Goal: Information Seeking & Learning: Learn about a topic

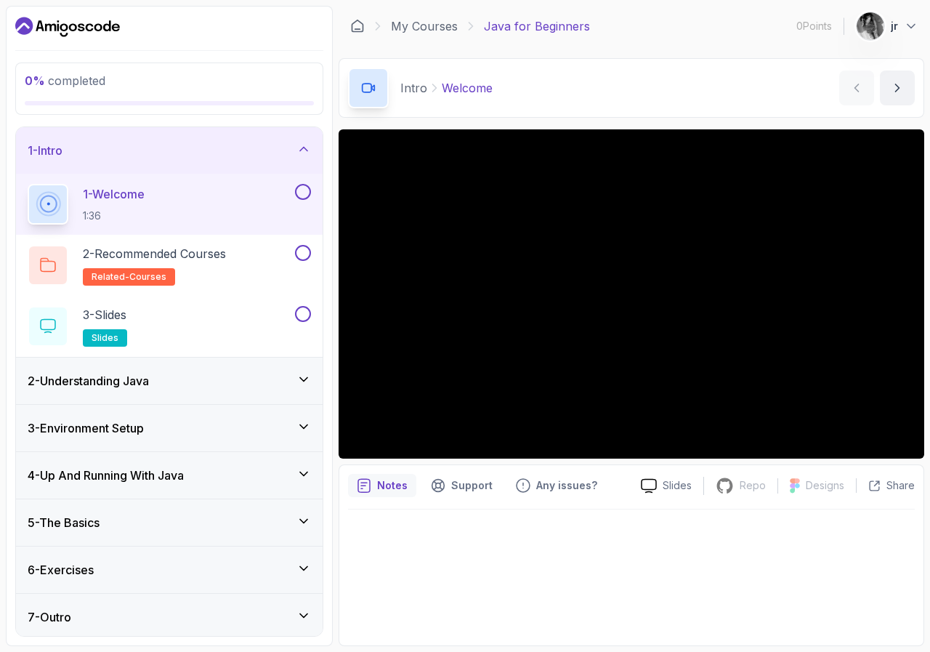
click at [298, 192] on button at bounding box center [303, 192] width 16 height 16
click at [302, 253] on button at bounding box center [303, 253] width 16 height 16
click at [125, 317] on p "3 - Slides" at bounding box center [105, 314] width 44 height 17
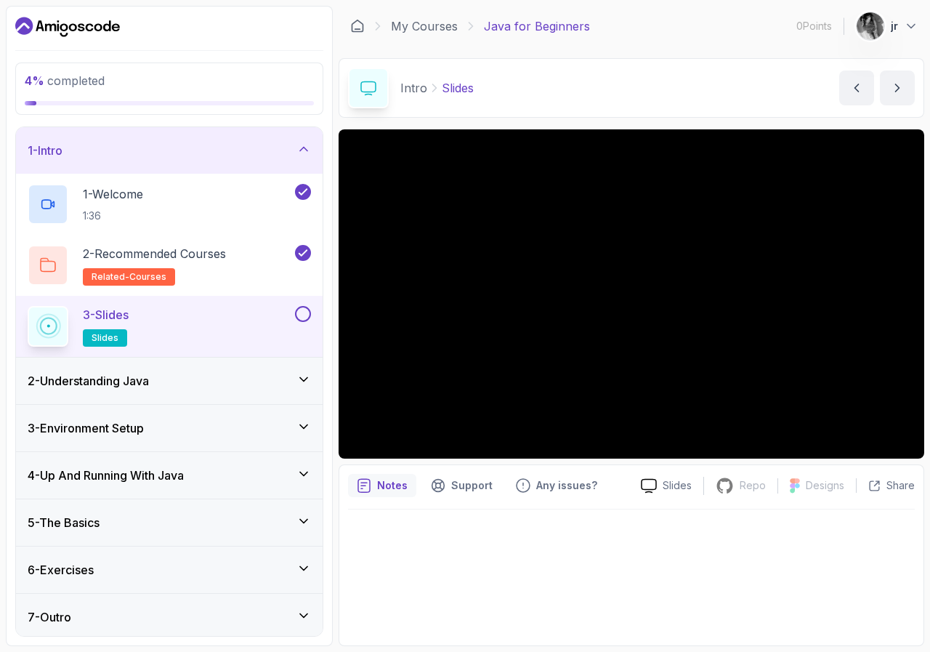
click at [104, 336] on span "slides" at bounding box center [105, 338] width 27 height 12
click at [299, 313] on button at bounding box center [303, 314] width 16 height 16
click at [901, 86] on icon "next content" at bounding box center [897, 88] width 15 height 15
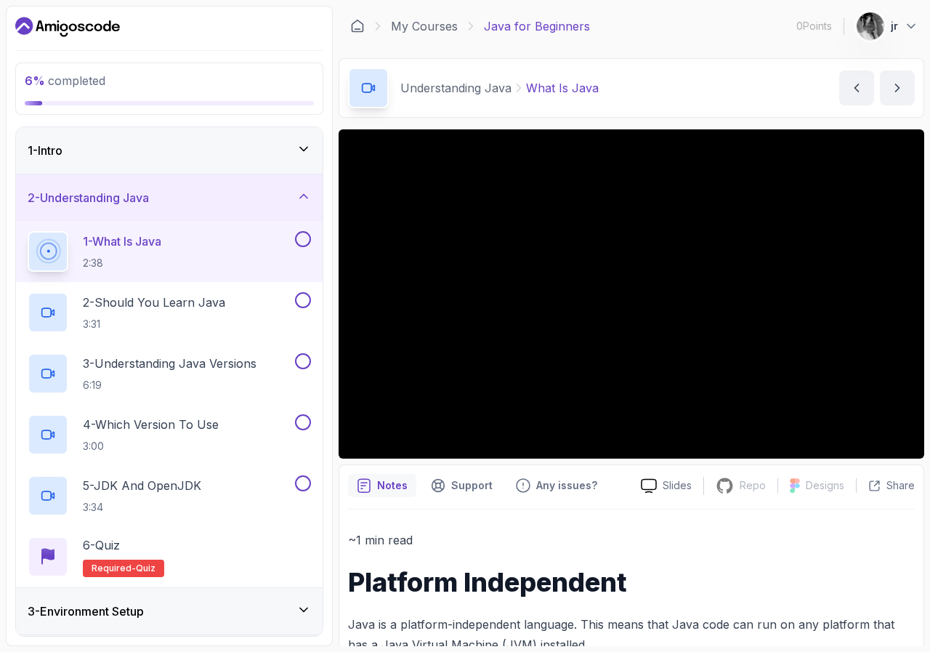
click at [297, 240] on button at bounding box center [303, 239] width 16 height 16
click at [307, 299] on button at bounding box center [303, 300] width 16 height 16
click at [298, 364] on button at bounding box center [303, 361] width 16 height 16
click at [304, 423] on button at bounding box center [303, 422] width 16 height 16
click at [301, 488] on button at bounding box center [303, 483] width 16 height 16
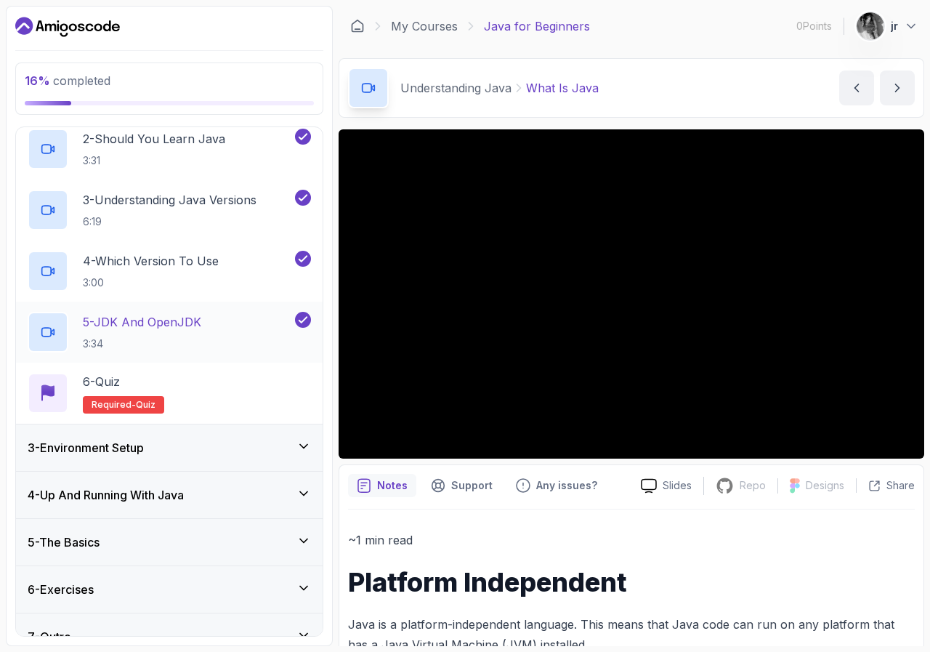
scroll to position [187, 0]
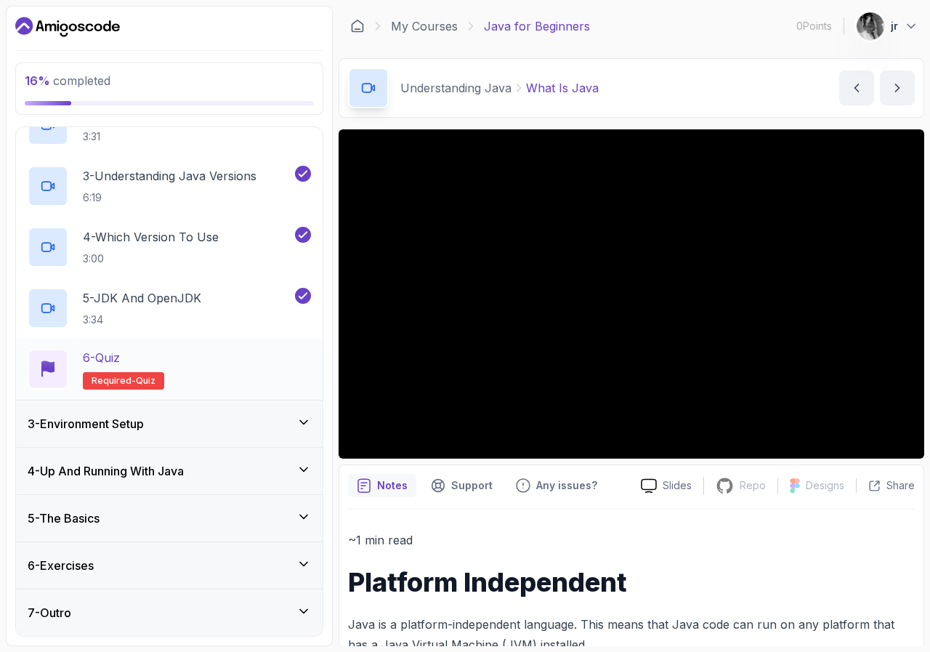
click at [137, 360] on div "6 - Quiz" at bounding box center [123, 357] width 81 height 17
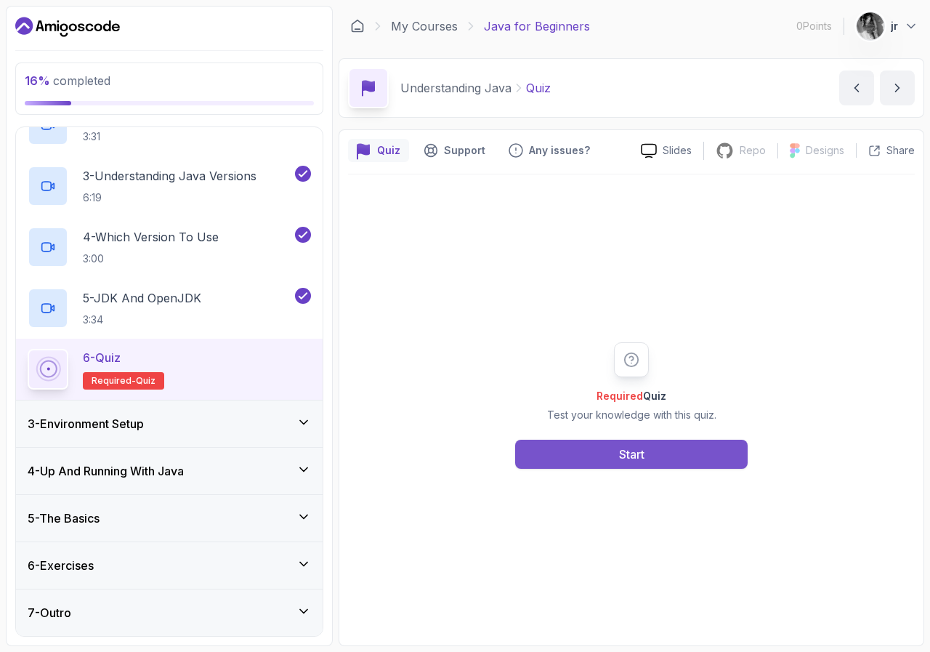
click at [604, 460] on button "Start" at bounding box center [631, 453] width 232 height 29
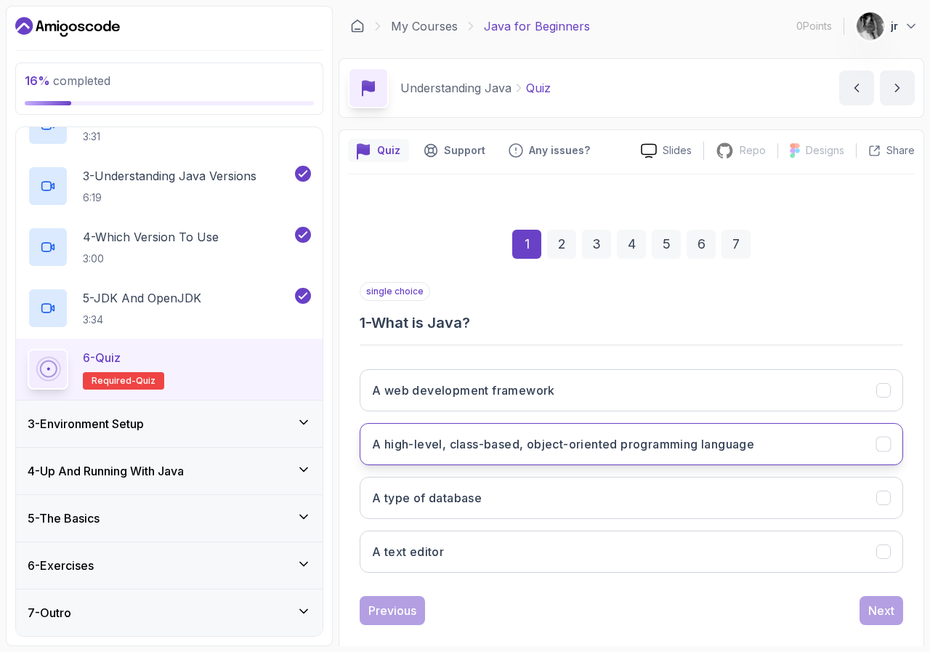
click at [584, 443] on h3 "A high-level, class-based, object-oriented programming language" at bounding box center [563, 443] width 382 height 17
click at [900, 607] on button "Next" at bounding box center [881, 610] width 44 height 29
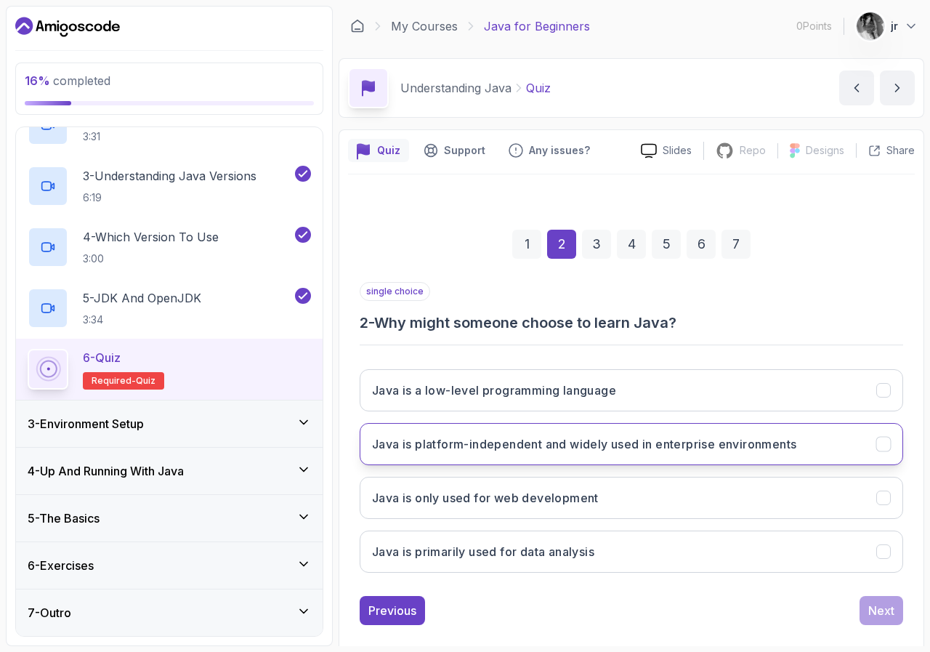
click at [511, 443] on h3 "Java is platform-independent and widely used in enterprise environments" at bounding box center [584, 443] width 424 height 17
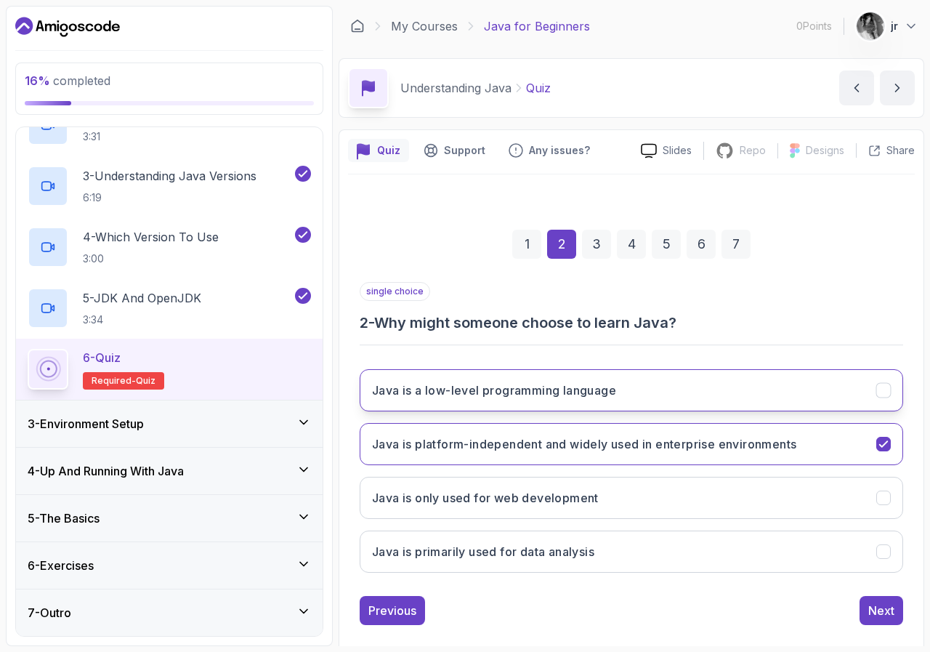
click at [509, 399] on button "Java is a low-level programming language" at bounding box center [631, 390] width 543 height 42
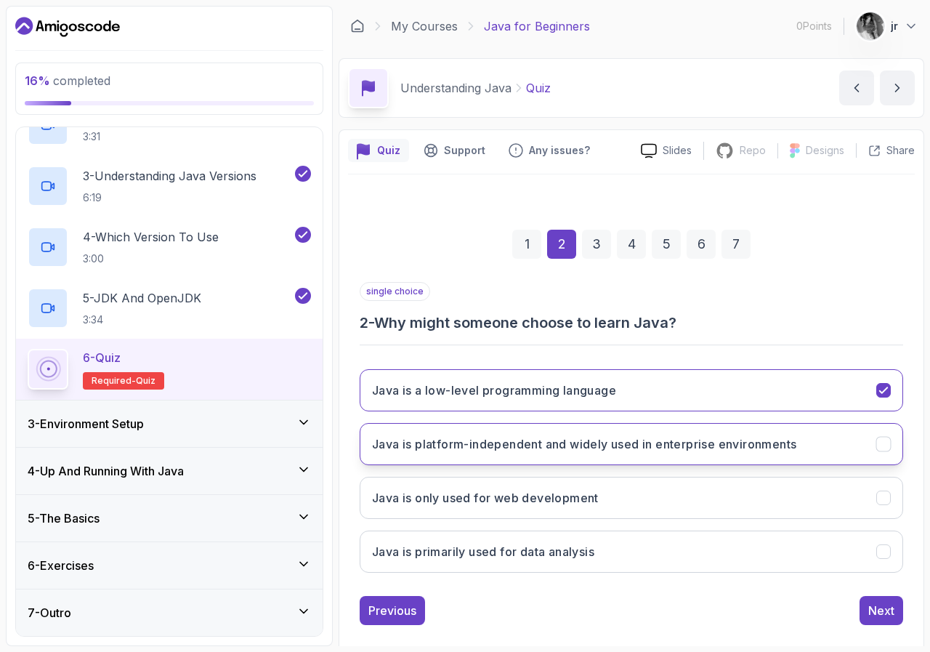
click at [559, 444] on h3 "Java is platform-independent and widely used in enterprise environments" at bounding box center [584, 443] width 424 height 17
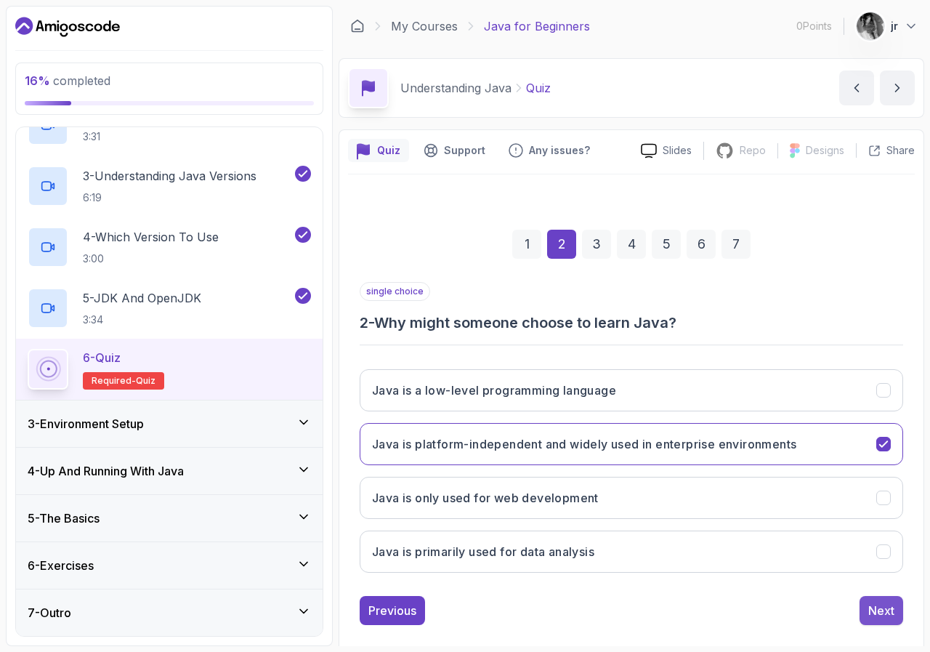
drag, startPoint x: 858, startPoint y: 609, endPoint x: 875, endPoint y: 607, distance: 17.0
click at [859, 609] on div "Previous Next" at bounding box center [631, 610] width 543 height 29
click at [875, 607] on div "Next" at bounding box center [881, 609] width 26 height 17
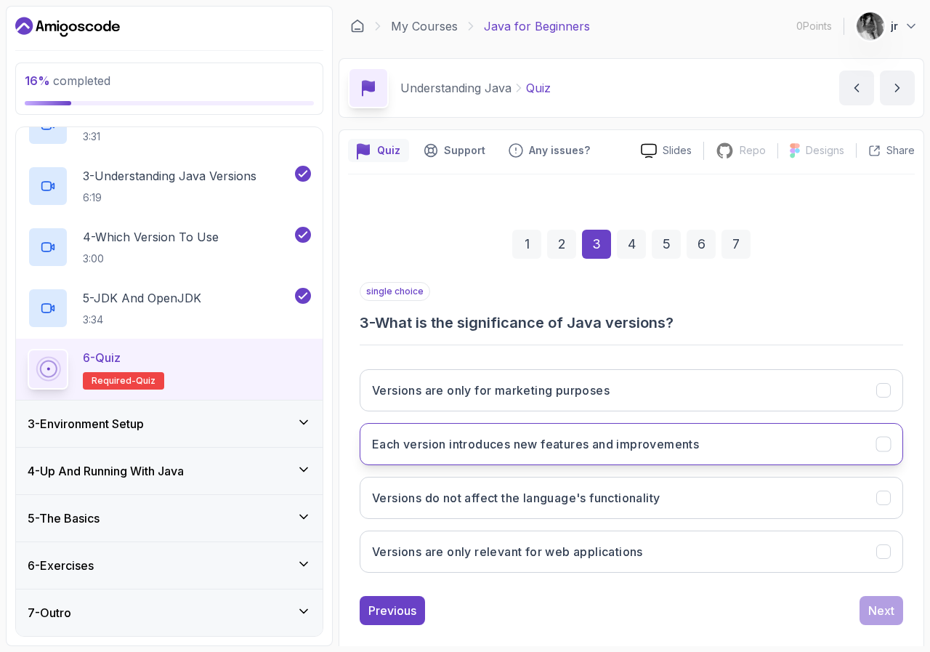
click at [540, 453] on button "Each version introduces new features and improvements" at bounding box center [631, 444] width 543 height 42
click at [885, 612] on div "Next" at bounding box center [881, 609] width 26 height 17
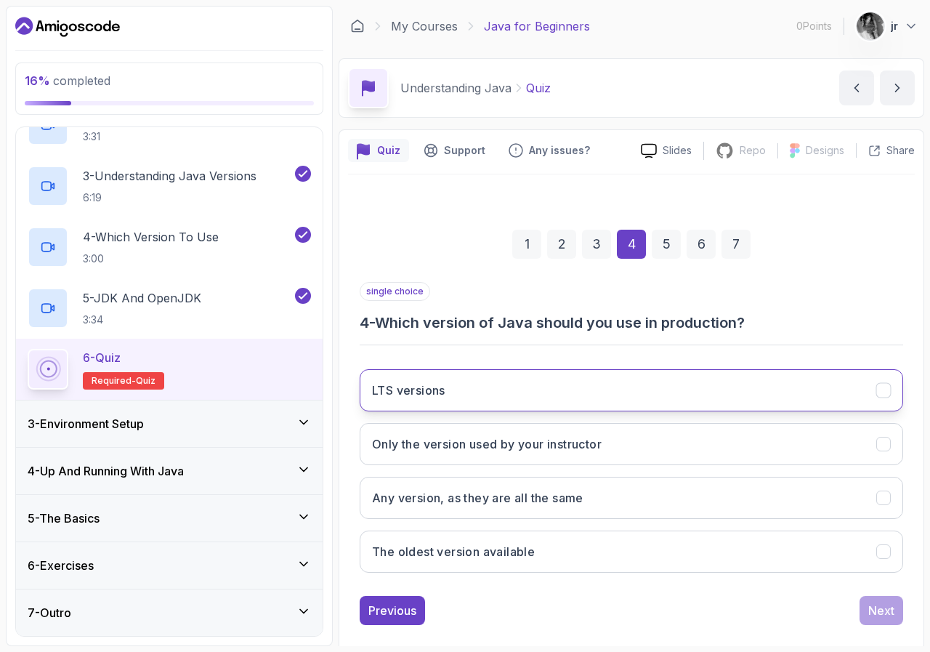
click at [573, 399] on button "LTS versions" at bounding box center [631, 390] width 543 height 42
click at [883, 617] on div "Next" at bounding box center [881, 609] width 26 height 17
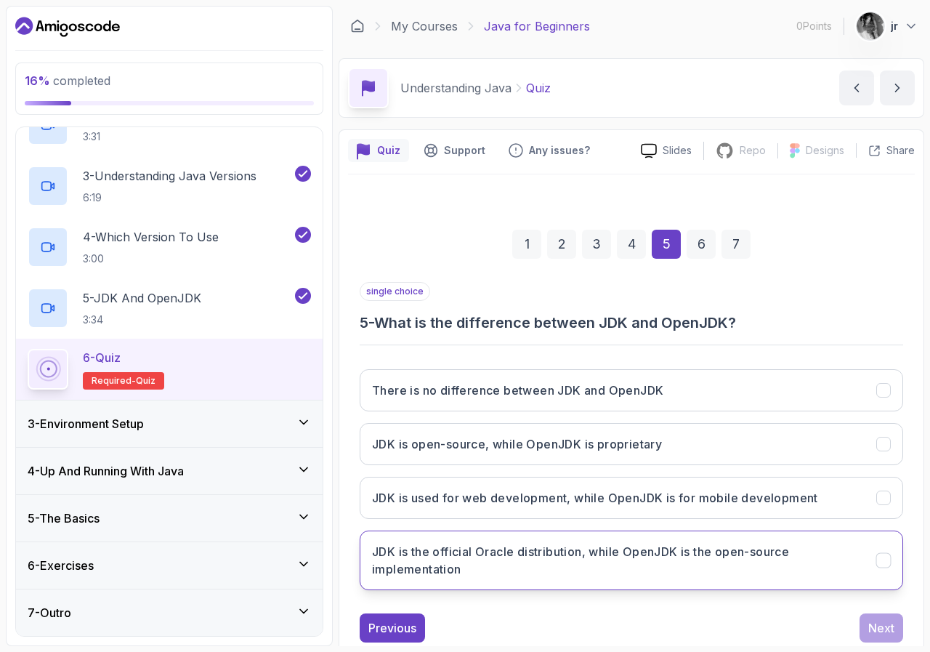
click at [527, 558] on h3 "JDK is the official Oracle distribution, while OpenJDK is the open-source imple…" at bounding box center [615, 560] width 487 height 35
click at [877, 630] on div "Next" at bounding box center [881, 627] width 26 height 17
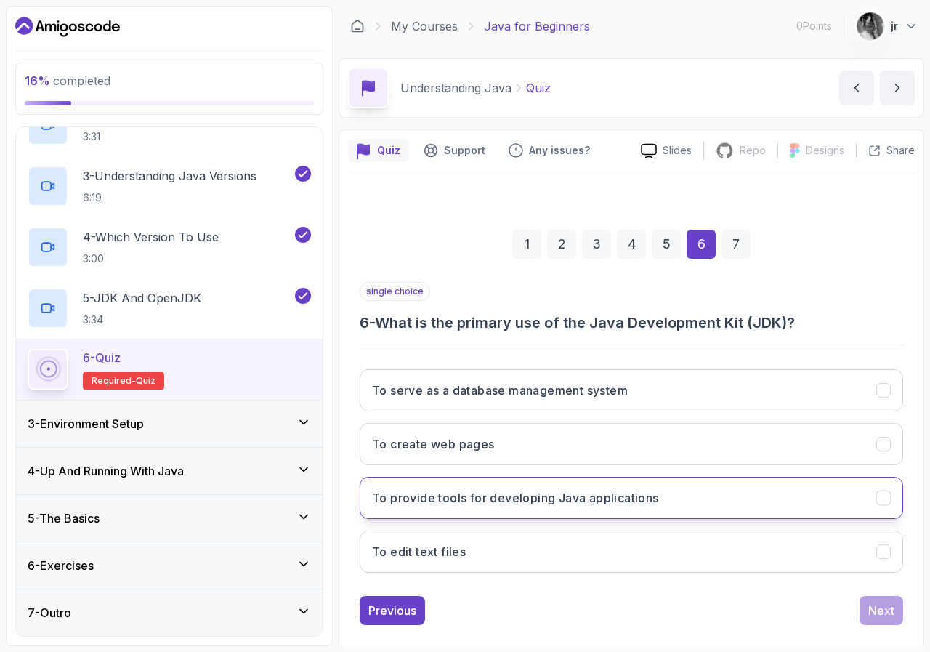
click at [601, 499] on h3 "To provide tools for developing Java applications" at bounding box center [515, 497] width 287 height 17
click at [878, 617] on div "Next" at bounding box center [881, 609] width 26 height 17
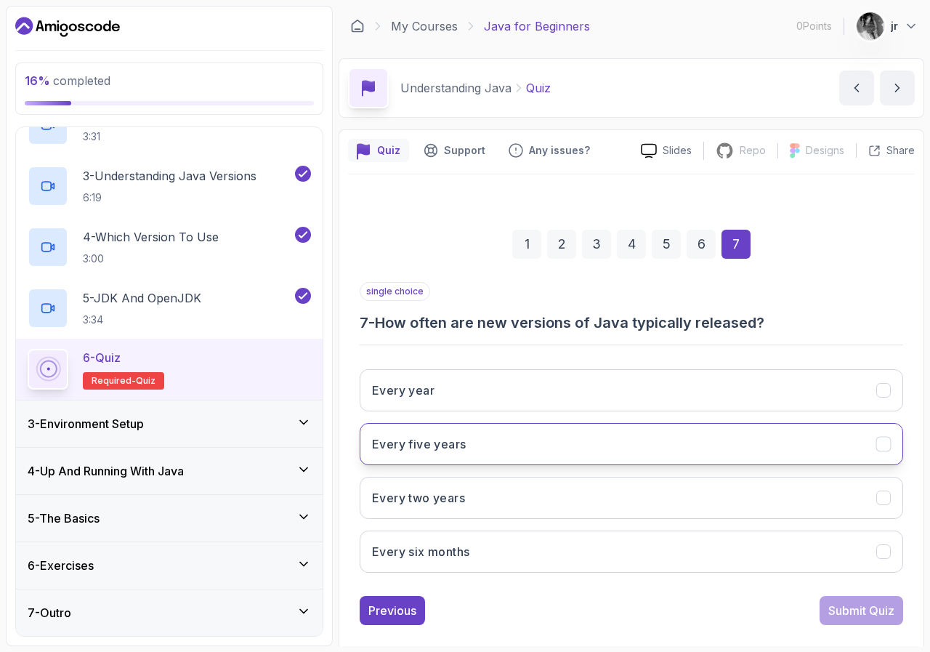
click at [573, 445] on button "Every five years" at bounding box center [631, 444] width 543 height 42
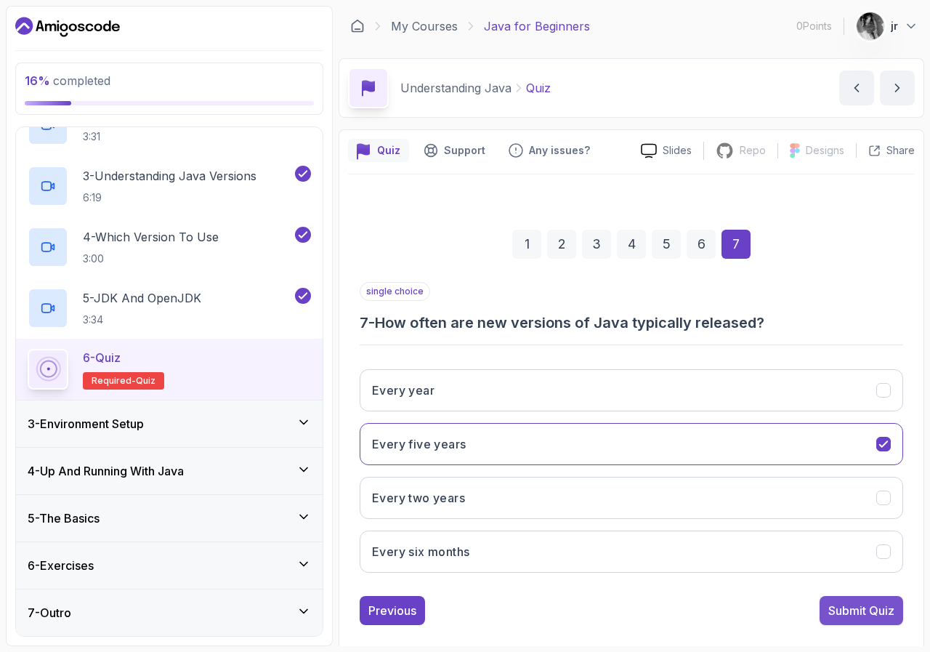
click at [875, 607] on div "Submit Quiz" at bounding box center [861, 609] width 66 height 17
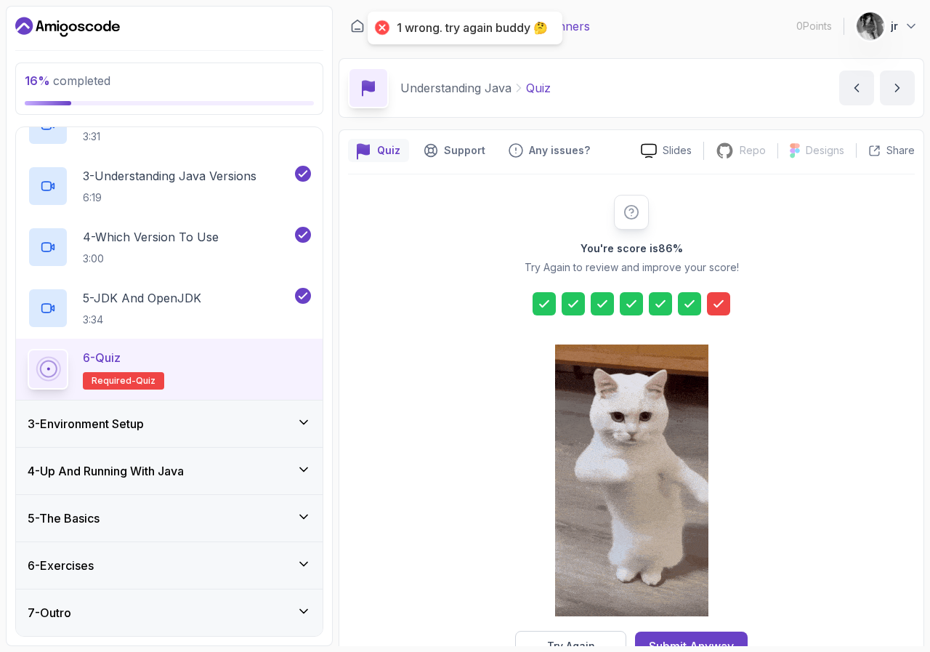
scroll to position [45, 0]
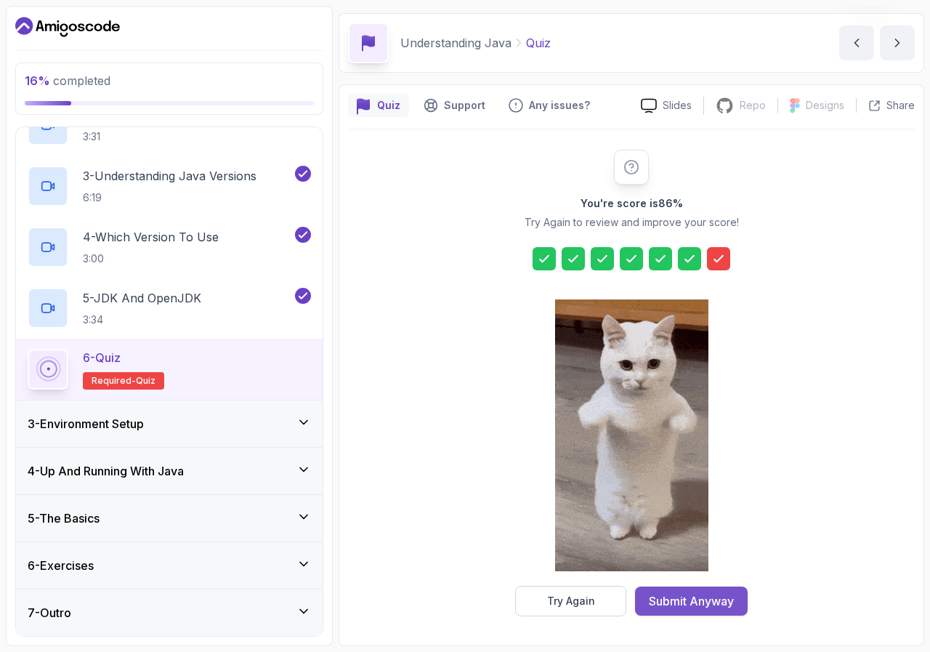
click at [684, 599] on div "Submit Anyway" at bounding box center [691, 600] width 85 height 17
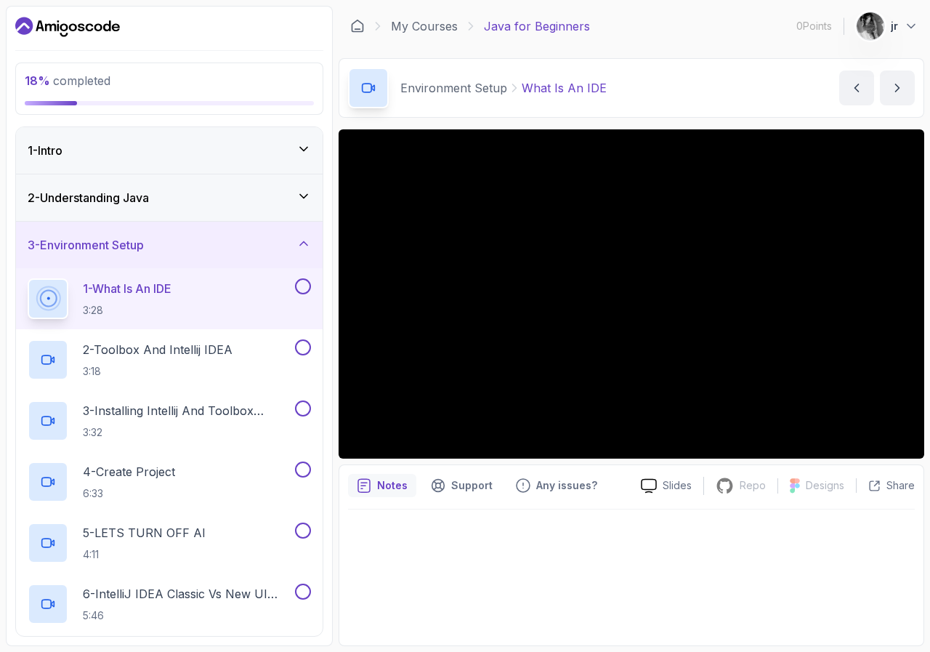
scroll to position [248, 0]
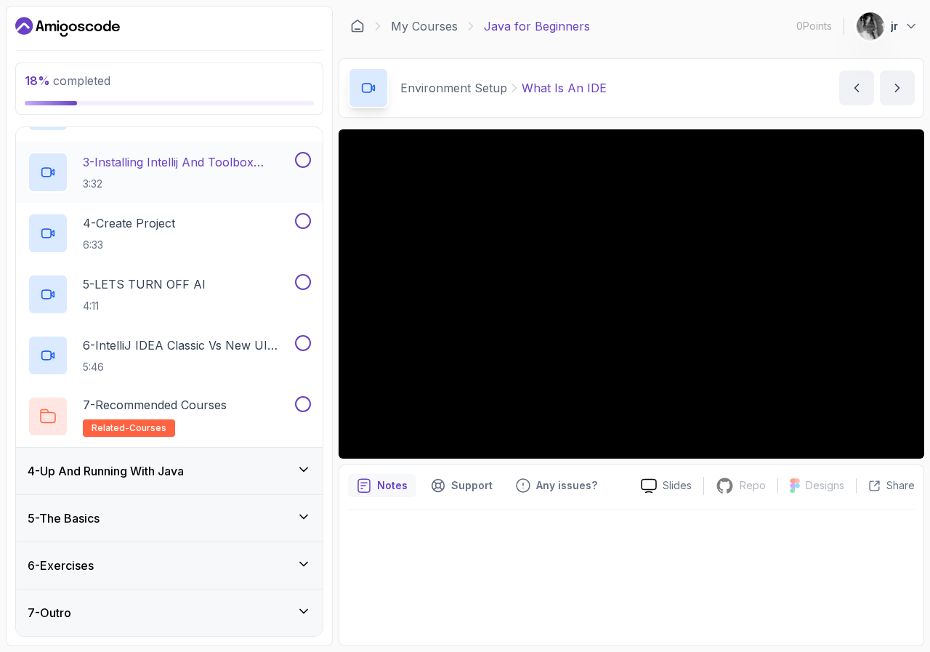
click at [304, 156] on button at bounding box center [303, 160] width 16 height 16
click at [304, 222] on button at bounding box center [303, 221] width 16 height 16
click at [302, 285] on button at bounding box center [303, 282] width 16 height 16
click at [297, 342] on button at bounding box center [303, 343] width 16 height 16
click at [306, 405] on button at bounding box center [303, 404] width 16 height 16
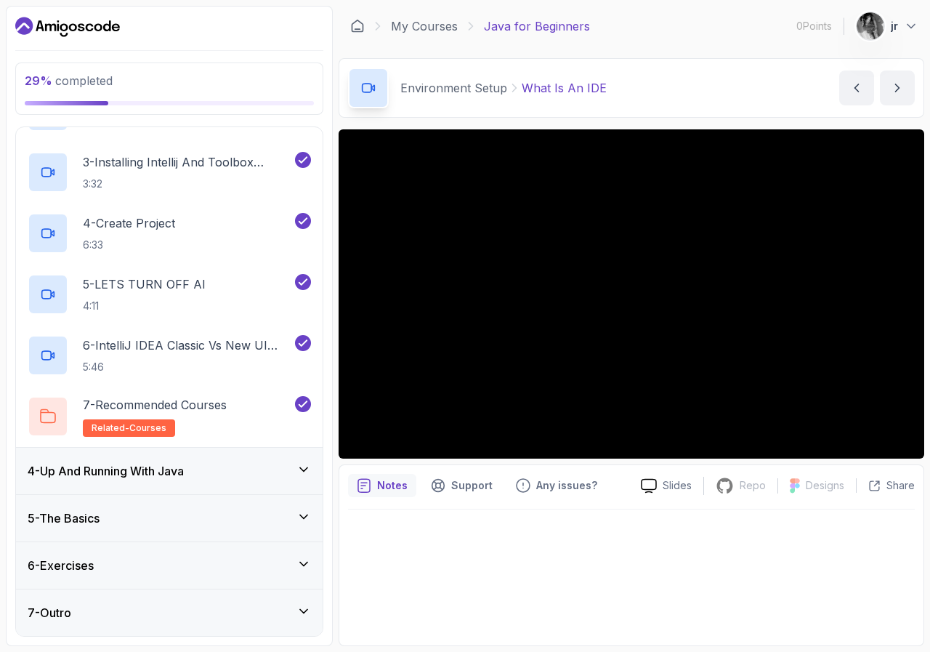
click at [303, 467] on icon at bounding box center [303, 469] width 15 height 15
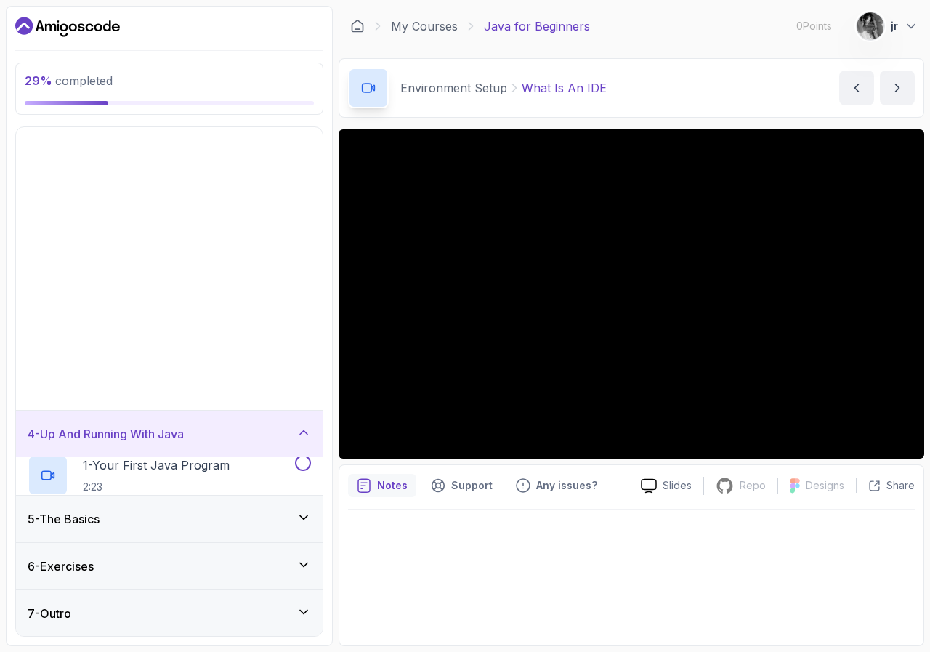
scroll to position [0, 0]
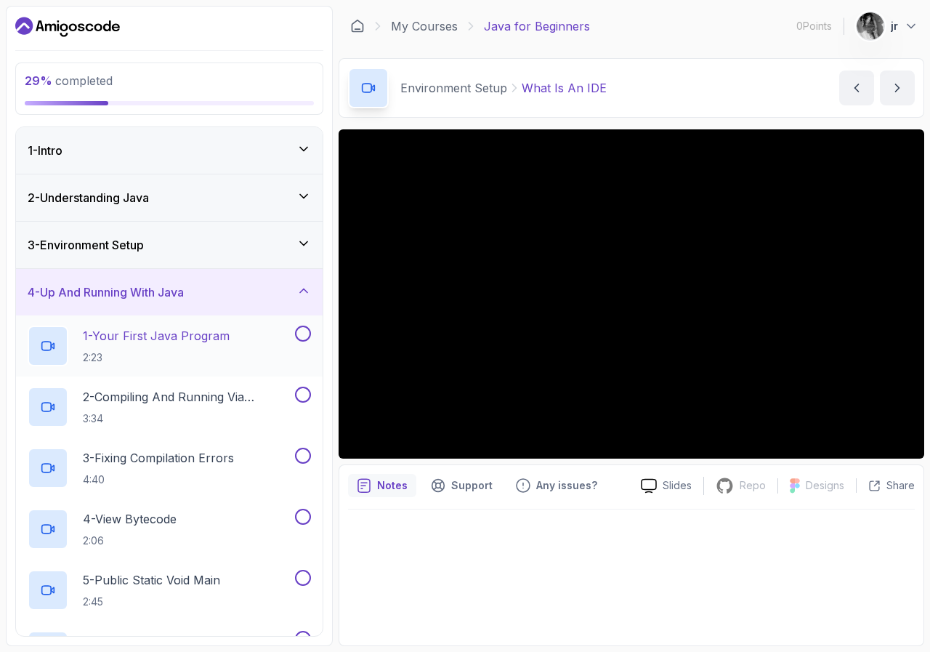
click at [203, 336] on p "1 - Your First Java Program" at bounding box center [156, 335] width 147 height 17
